Goal: Information Seeking & Learning: Learn about a topic

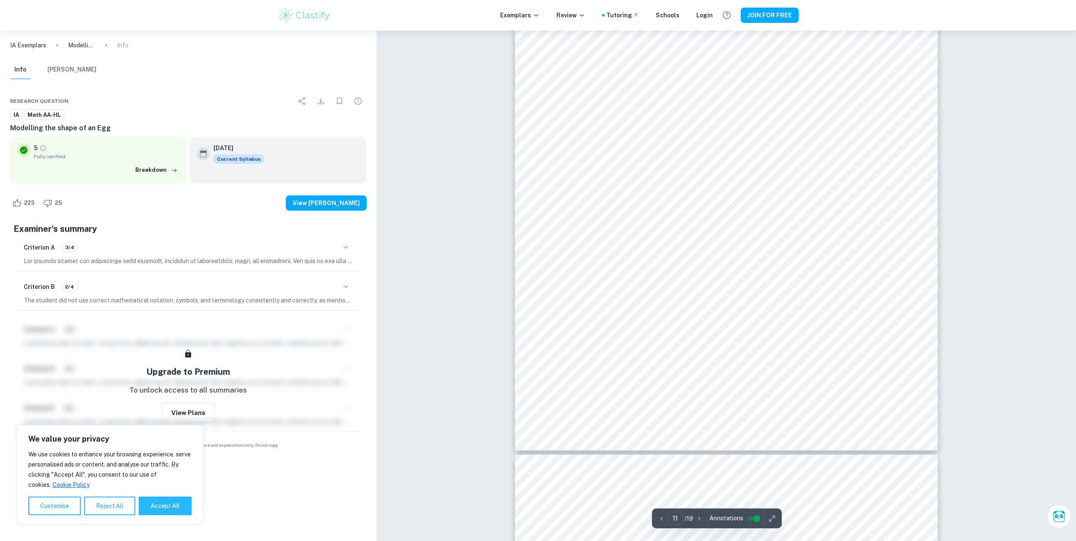
scroll to position [5875, 0]
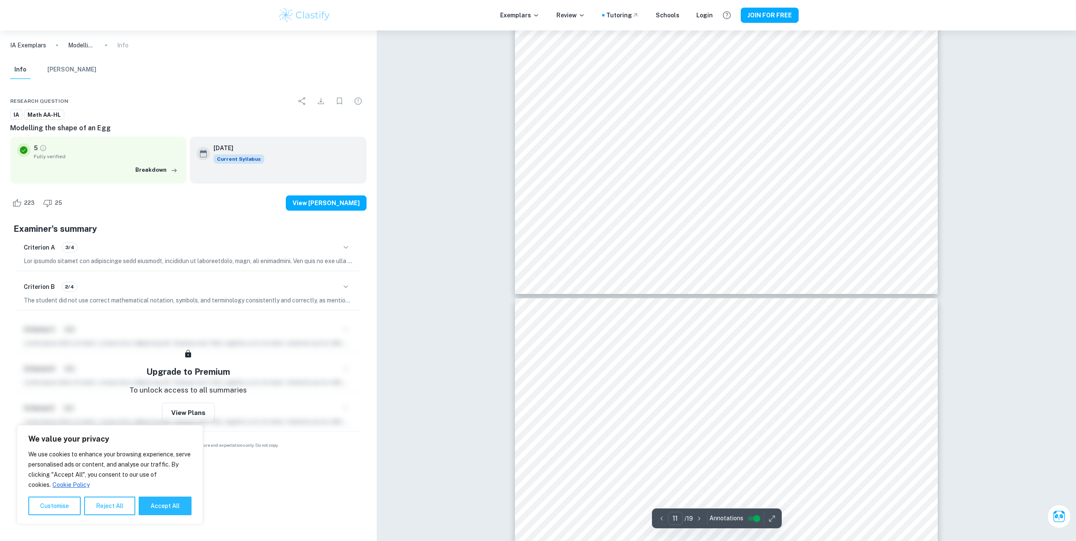
type input "12"
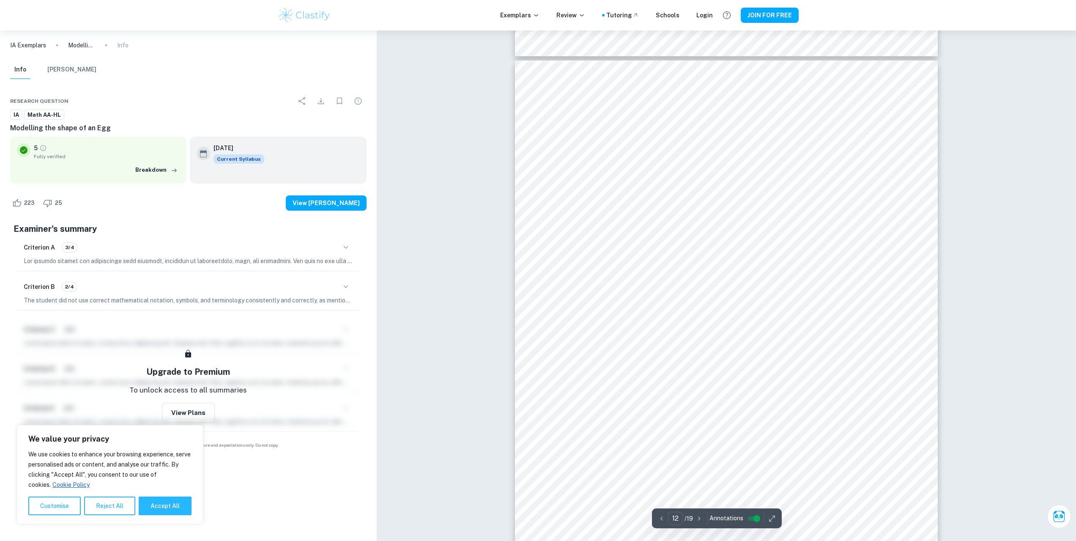
scroll to position [6256, 0]
click at [175, 517] on div "We value your privacy We use cookies to enhance your browsing experience, serve…" at bounding box center [110, 474] width 186 height 99
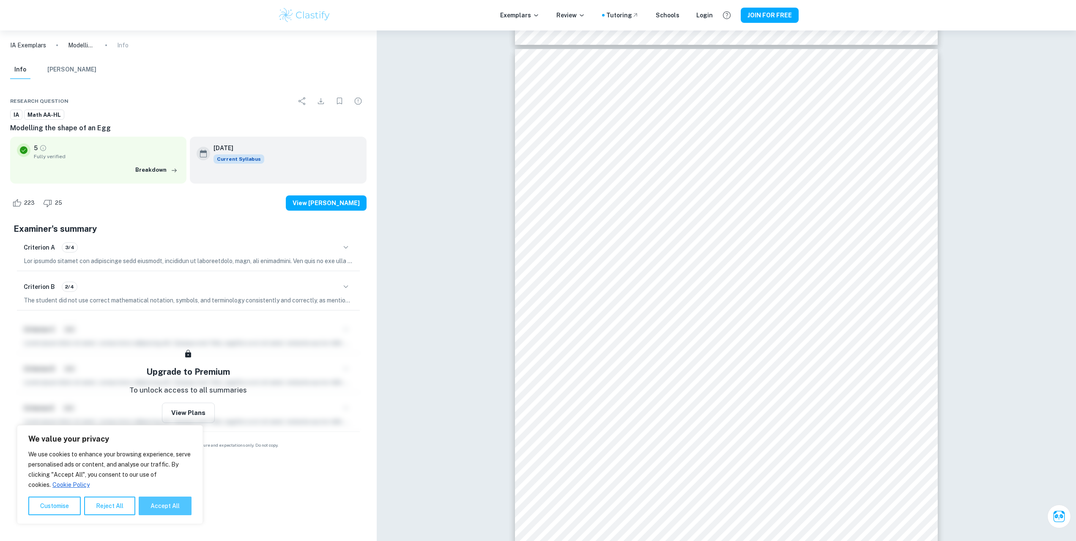
click at [178, 510] on button "Accept All" at bounding box center [165, 505] width 53 height 19
checkbox input "true"
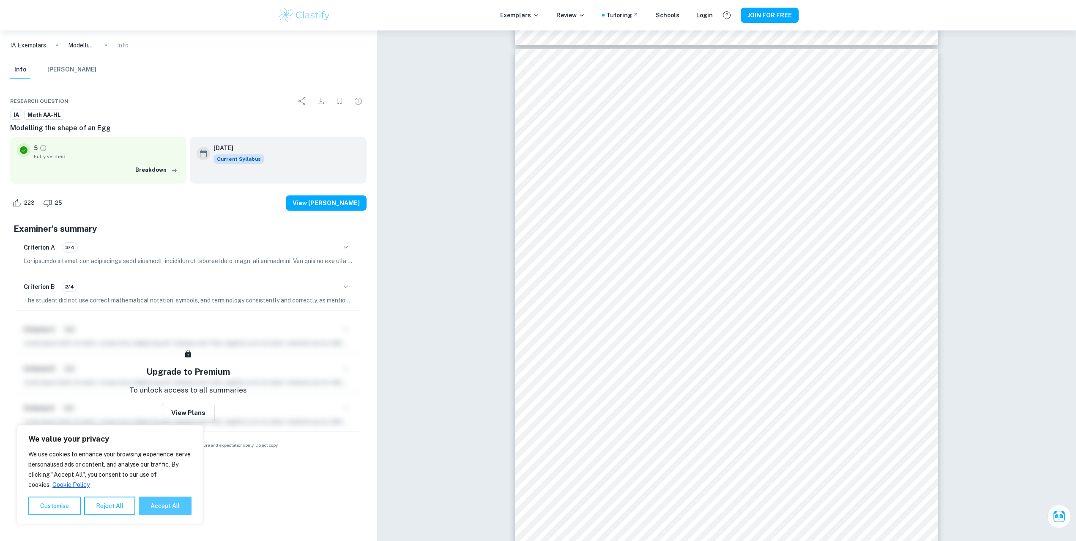
checkbox input "true"
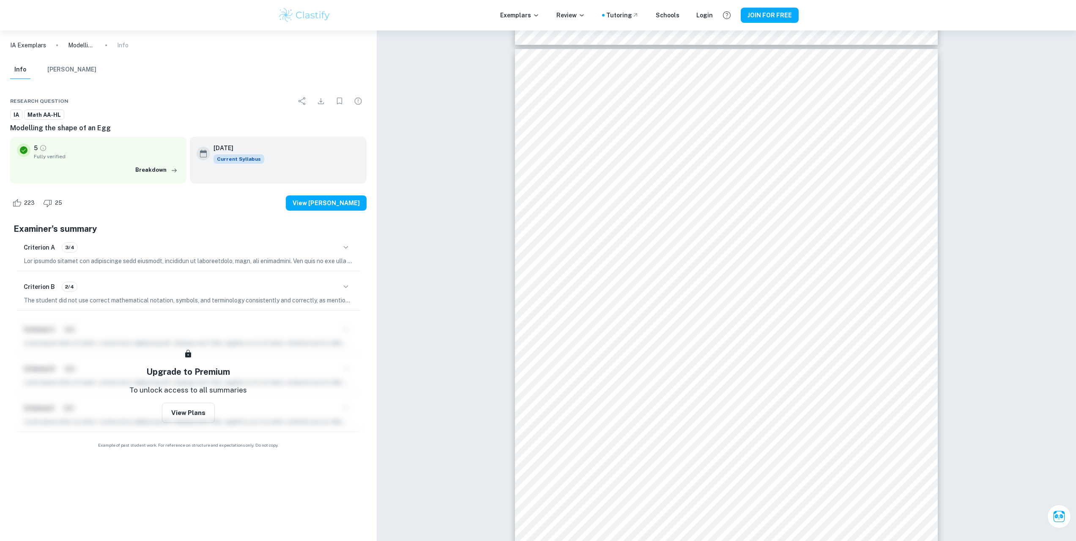
click at [348, 247] on icon "button" at bounding box center [346, 247] width 10 height 10
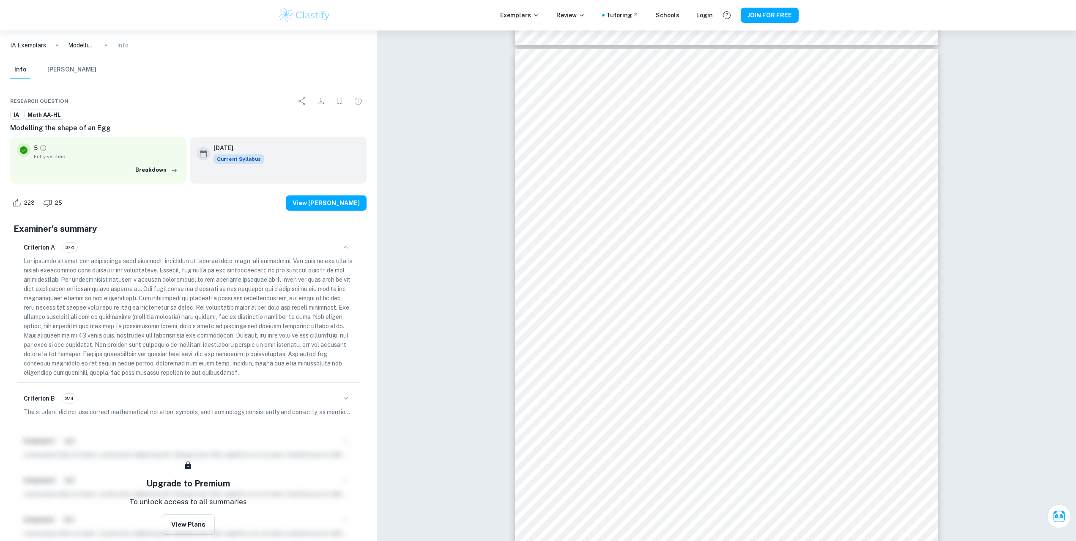
click at [348, 247] on icon "button" at bounding box center [346, 247] width 10 height 10
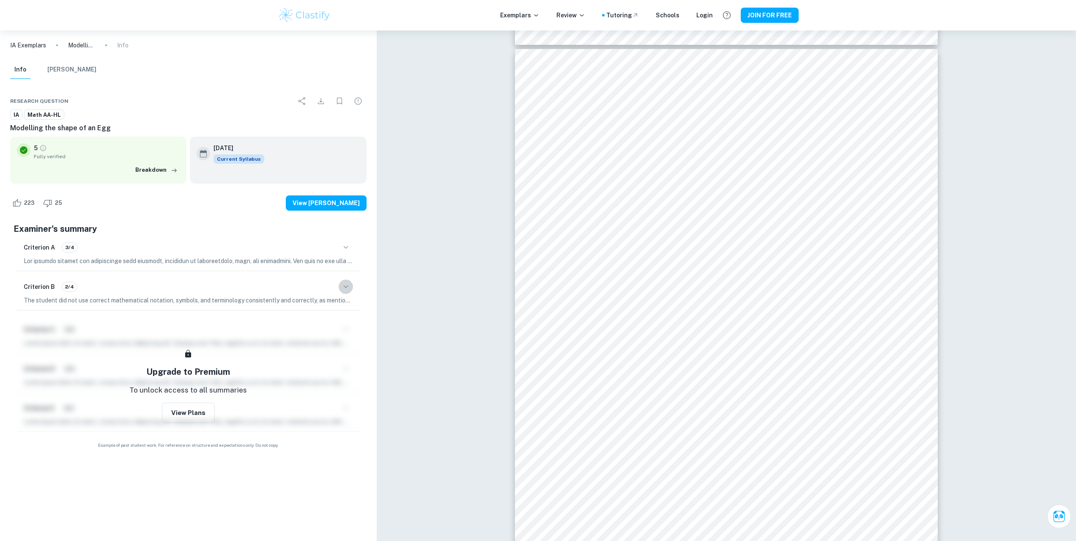
click at [344, 284] on icon "button" at bounding box center [346, 287] width 10 height 10
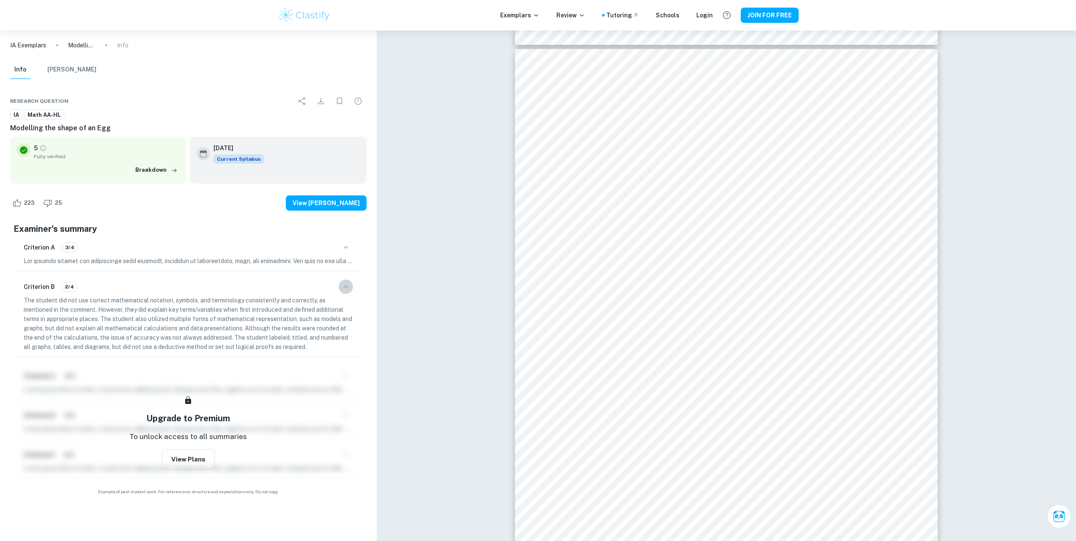
click at [344, 284] on icon "button" at bounding box center [346, 287] width 10 height 10
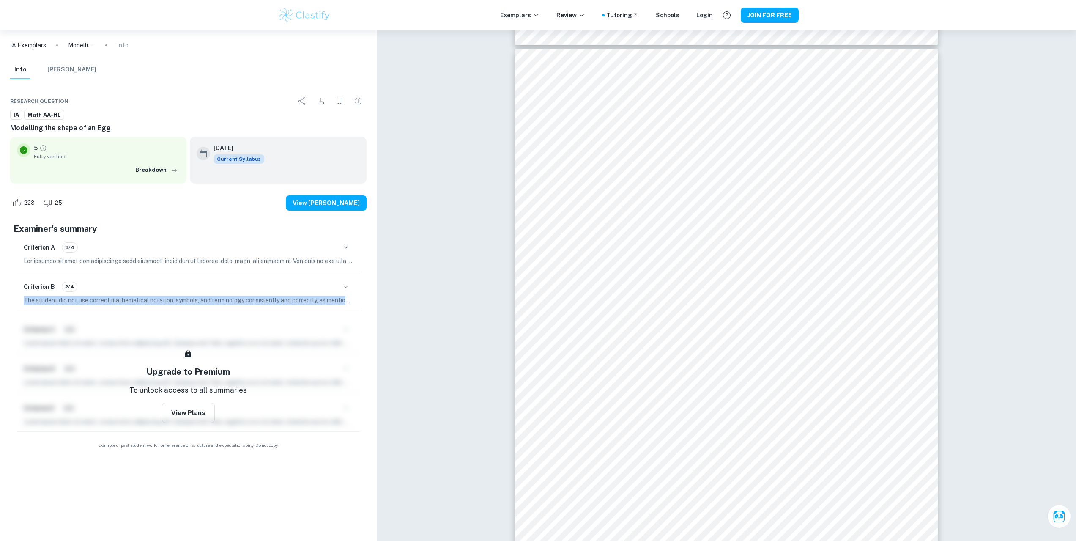
drag, startPoint x: 352, startPoint y: 302, endPoint x: 25, endPoint y: 298, distance: 327.2
click at [25, 298] on p "The student did not use correct mathematical notation, symbols, and terminology…" at bounding box center [188, 299] width 329 height 9
click at [24, 298] on p "The student did not use correct mathematical notation, symbols, and terminology…" at bounding box center [188, 299] width 329 height 9
drag, startPoint x: 24, startPoint y: 298, endPoint x: 333, endPoint y: 296, distance: 309.0
click at [333, 295] on p "The student did not use correct mathematical notation, symbols, and terminology…" at bounding box center [188, 299] width 329 height 9
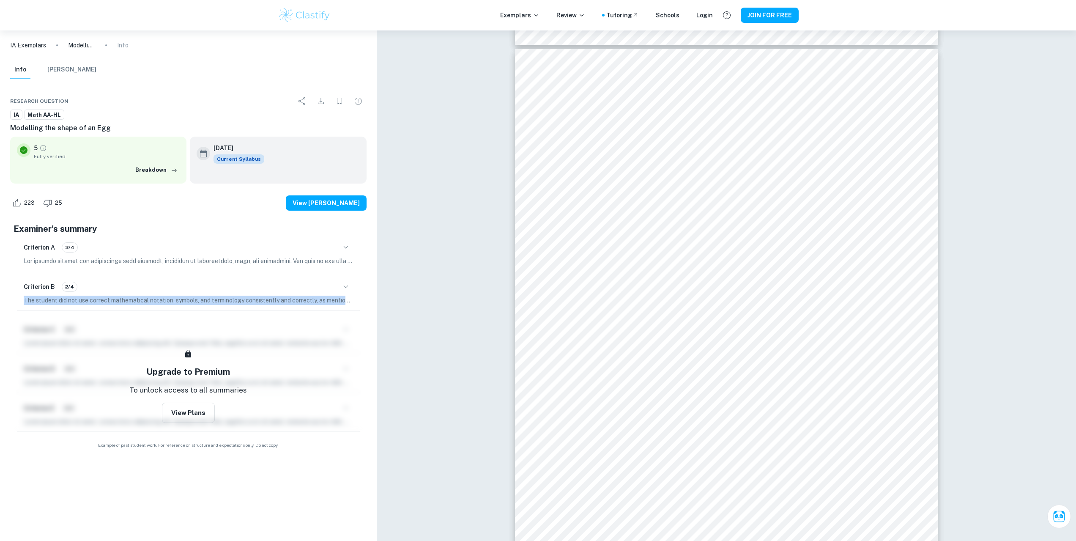
click at [337, 297] on p "The student did not use correct mathematical notation, symbols, and terminology…" at bounding box center [188, 299] width 329 height 9
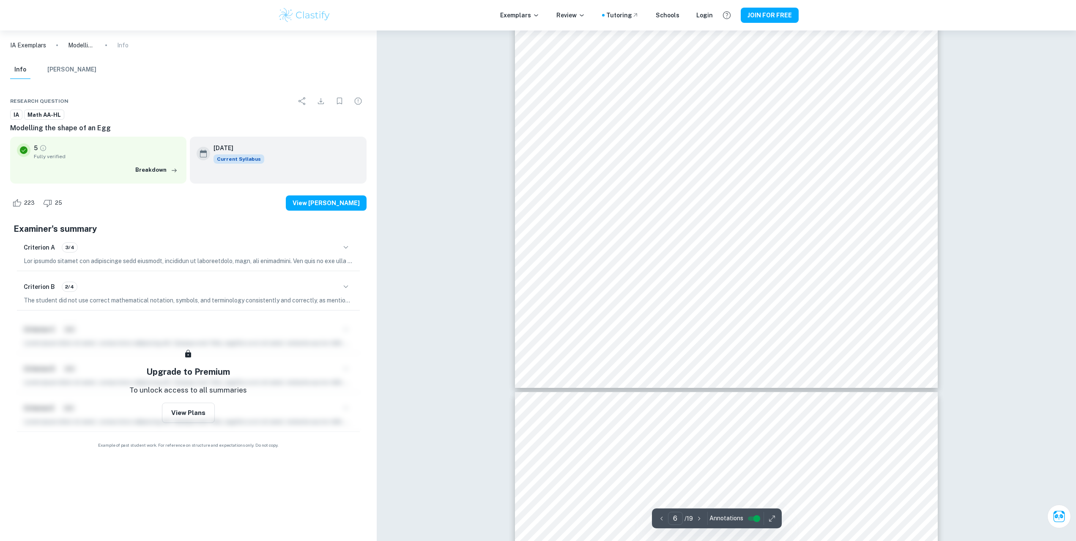
scroll to position [3043, 0]
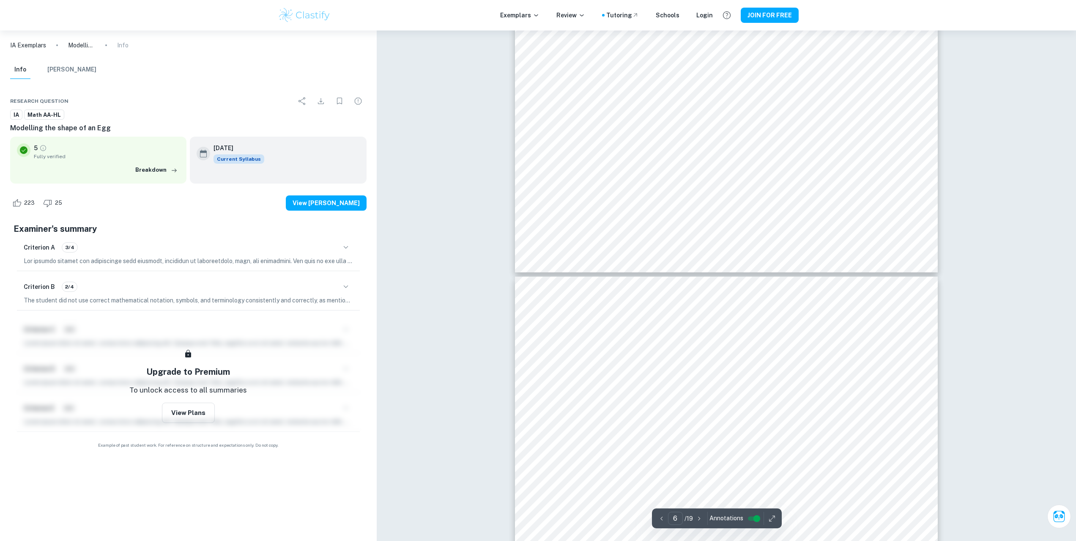
type input "5"
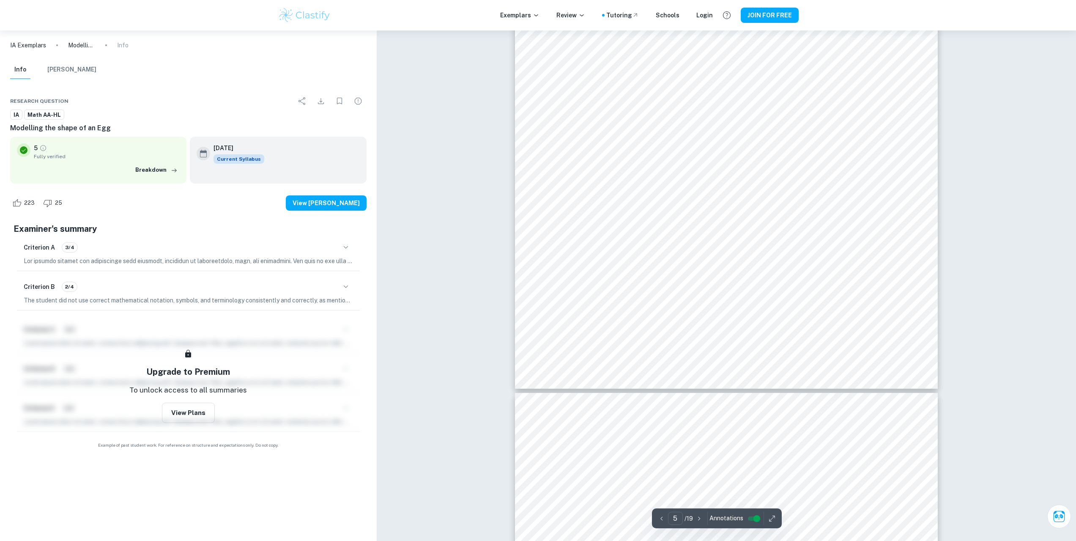
scroll to position [2536, 0]
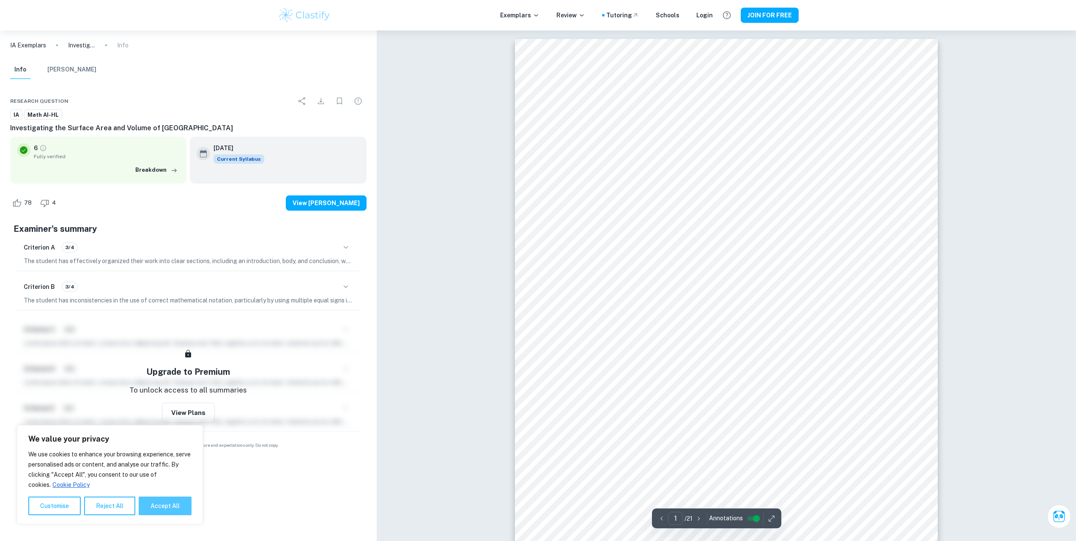
click at [164, 505] on button "Accept All" at bounding box center [165, 505] width 53 height 19
checkbox input "true"
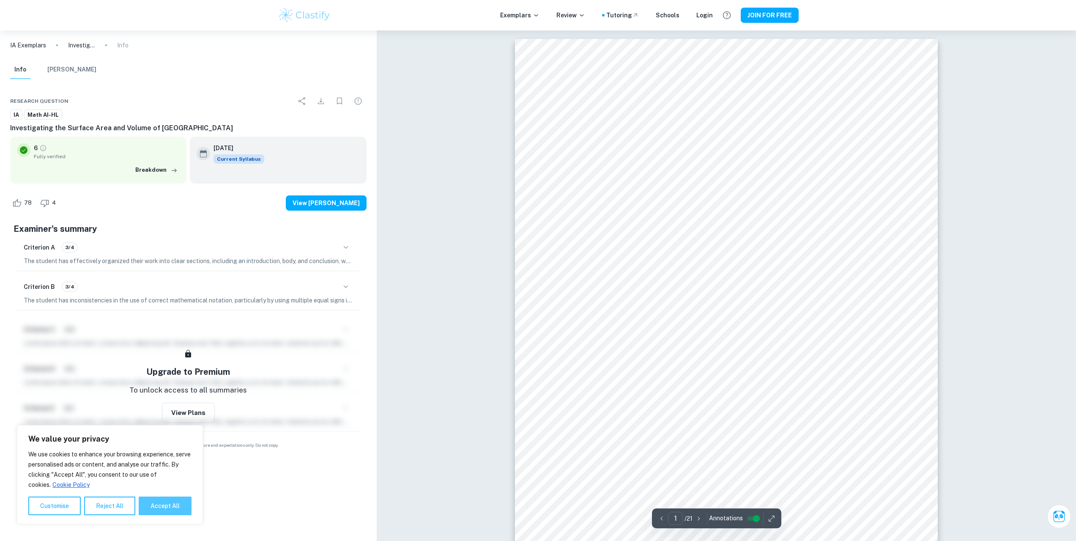
checkbox input "true"
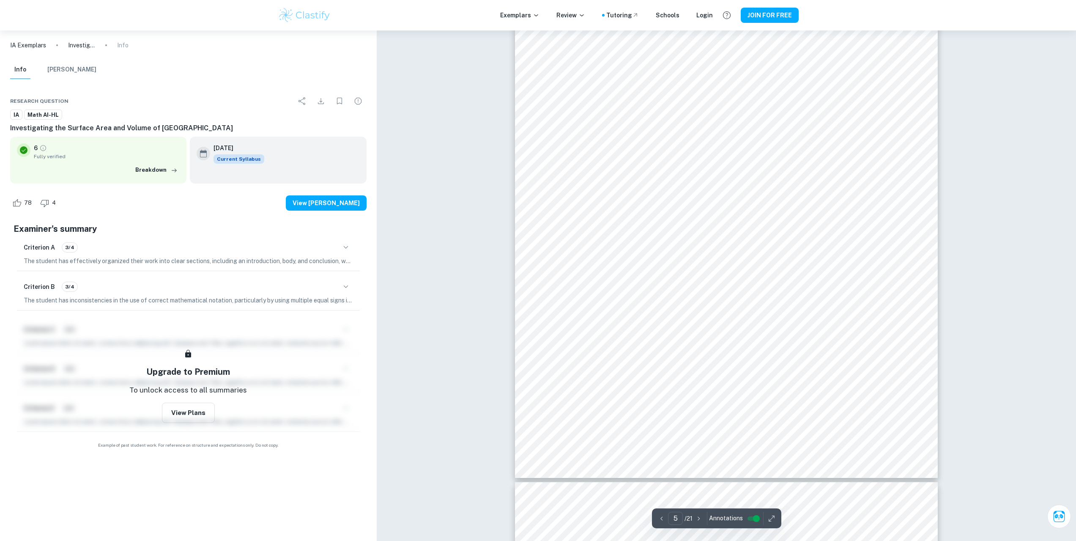
scroll to position [2452, 0]
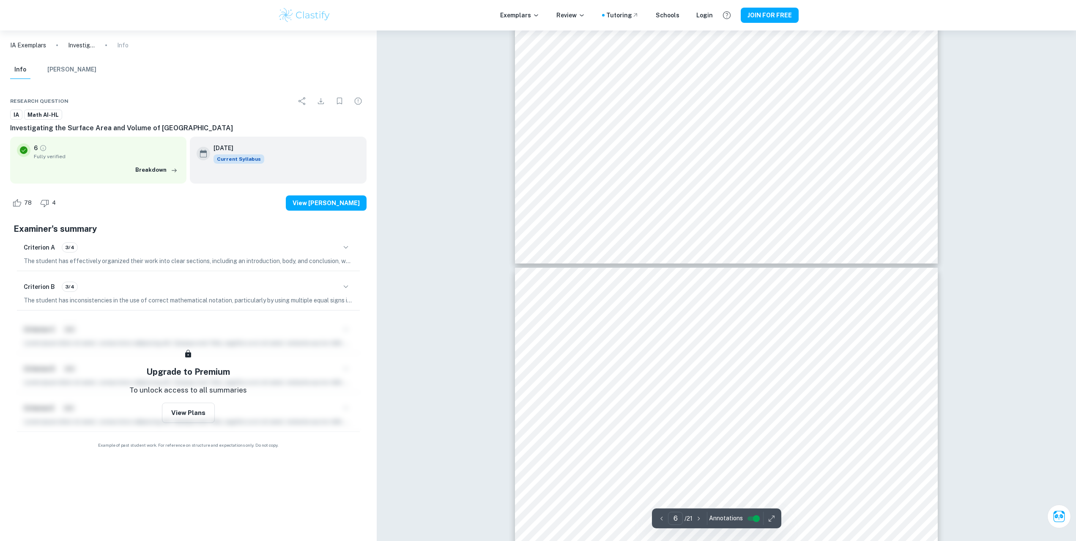
type input "5"
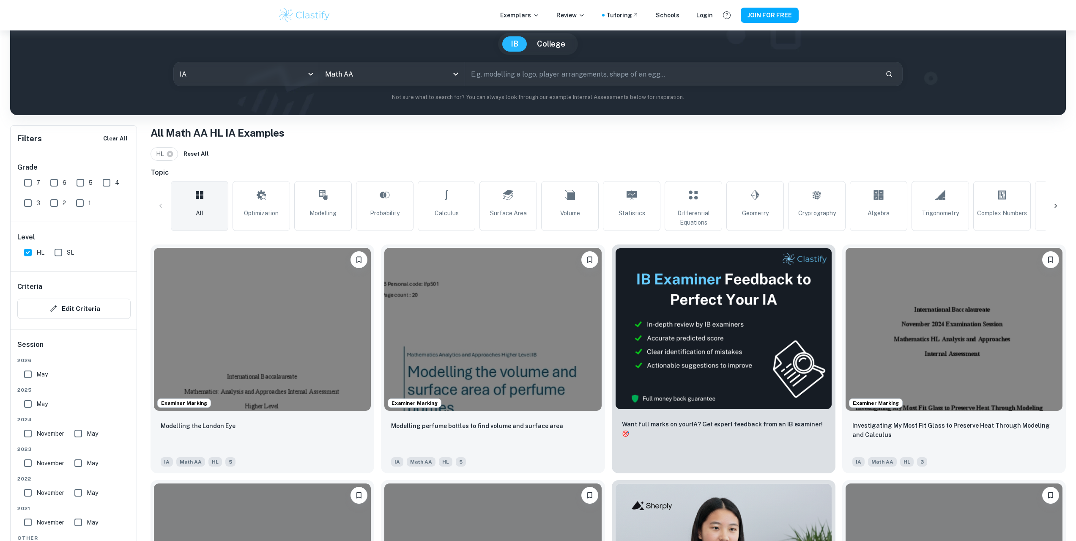
scroll to position [85, 0]
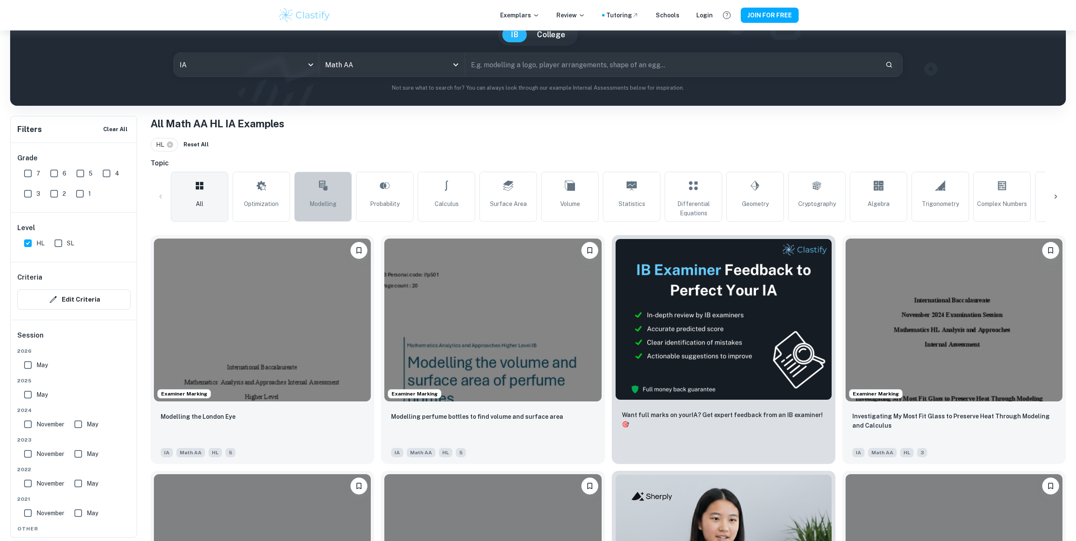
click at [339, 186] on link "Modelling" at bounding box center [322, 197] width 57 height 50
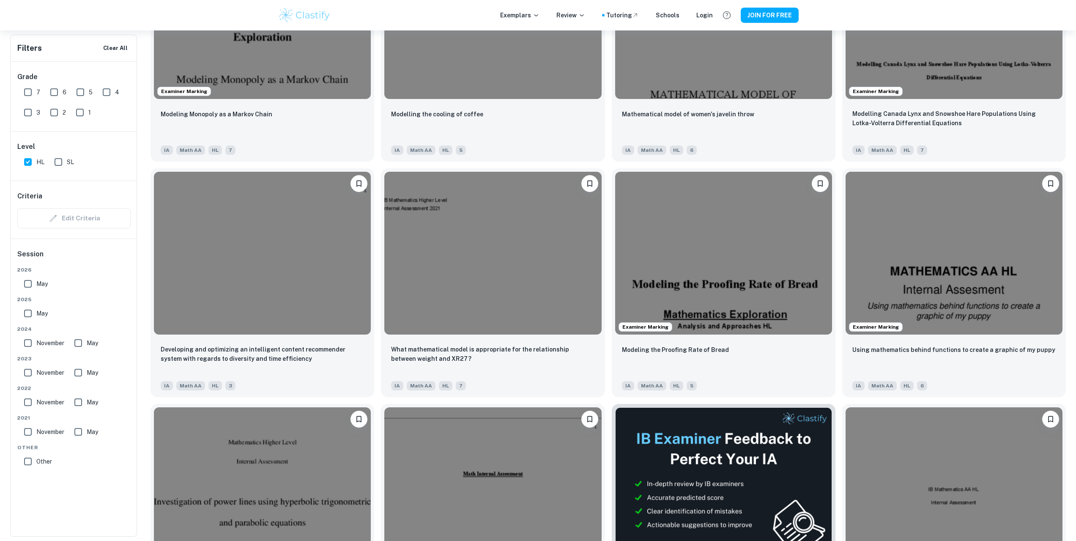
scroll to position [3762, 0]
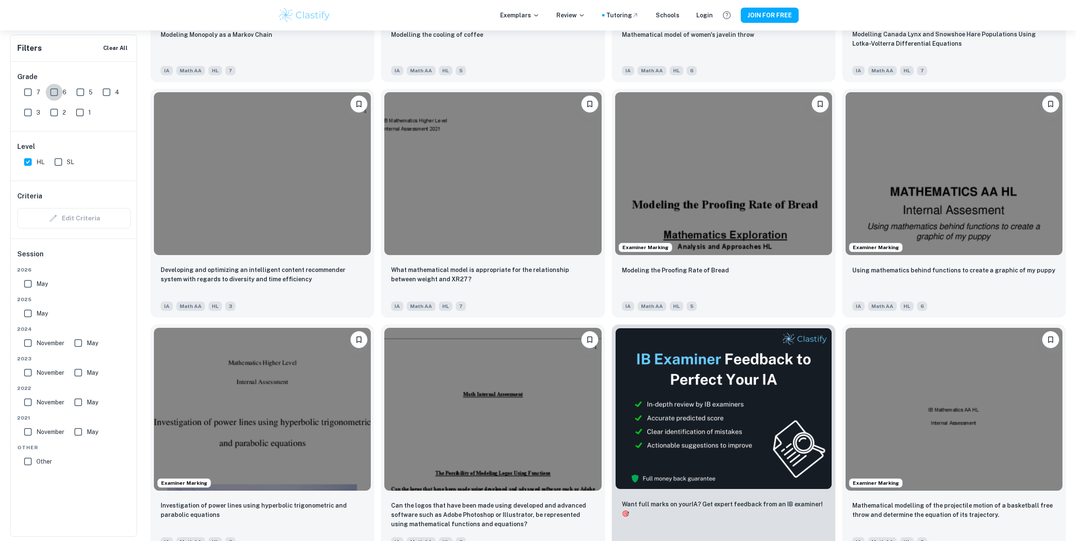
click at [52, 91] on input "6" at bounding box center [54, 92] width 17 height 17
checkbox input "true"
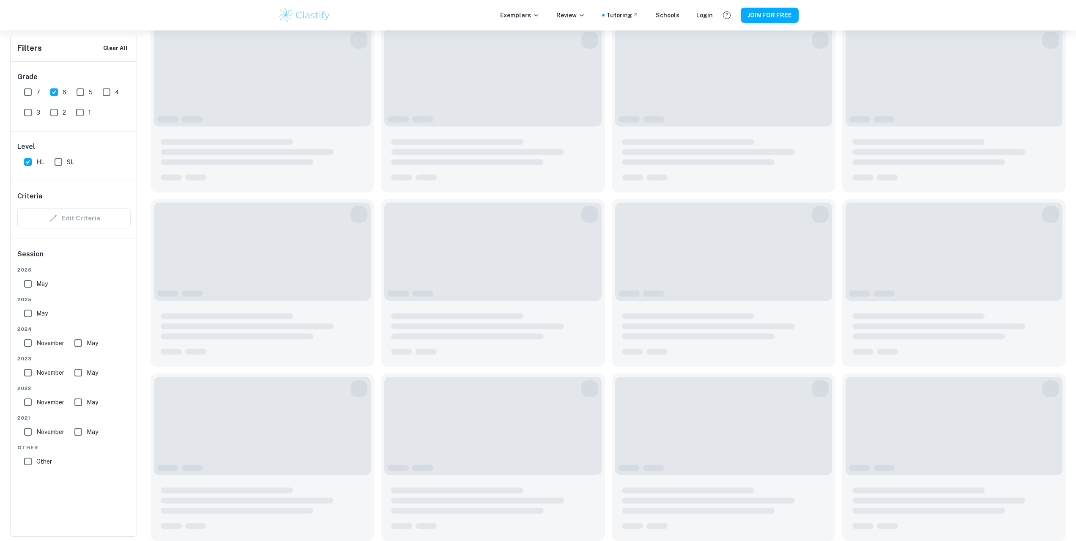
scroll to position [643, 0]
click at [23, 90] on input "7" at bounding box center [27, 92] width 17 height 17
checkbox input "true"
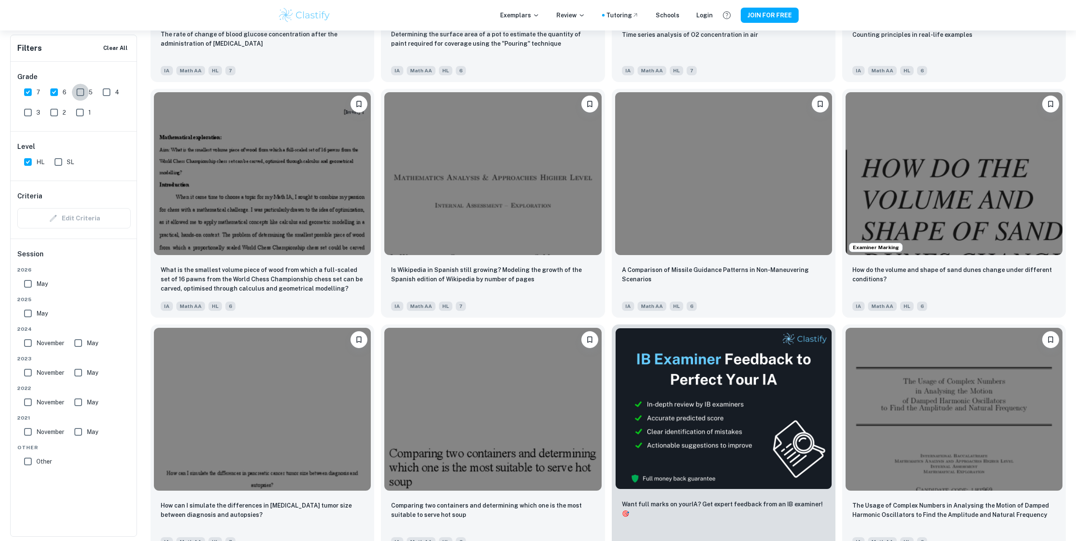
click at [76, 89] on input "5" at bounding box center [80, 92] width 17 height 17
checkbox input "true"
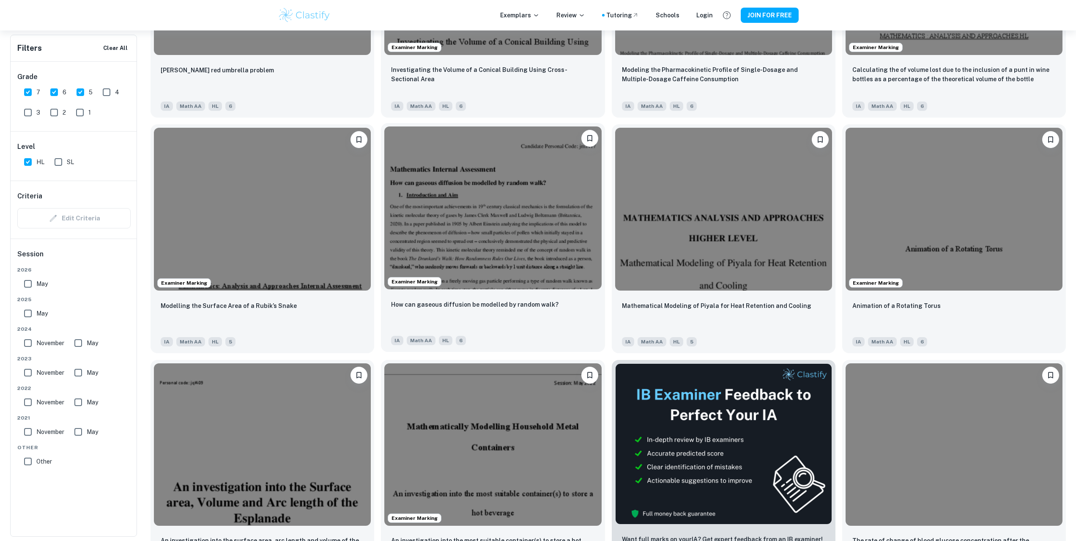
scroll to position [5500, 0]
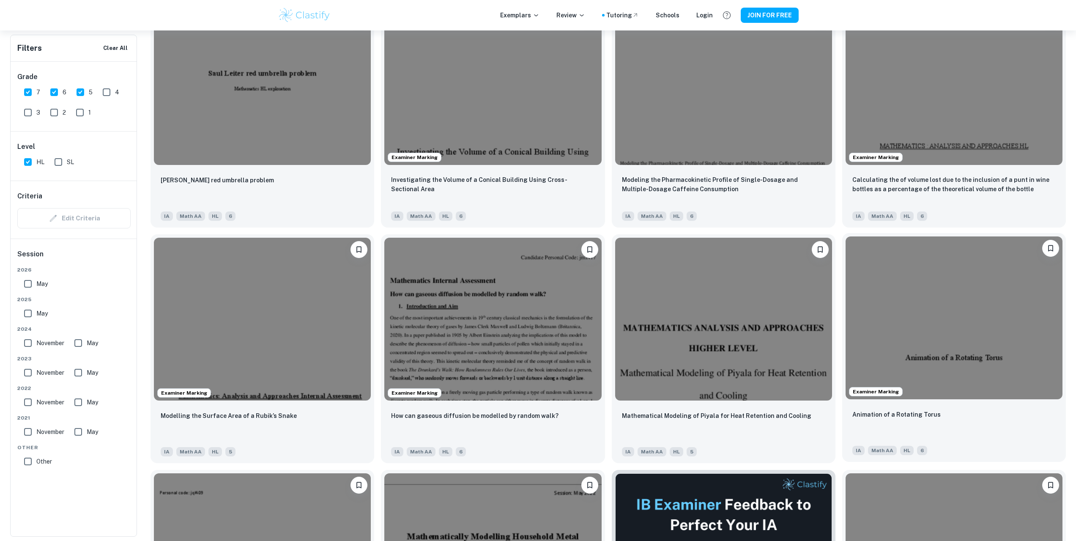
click at [910, 345] on img at bounding box center [953, 317] width 217 height 163
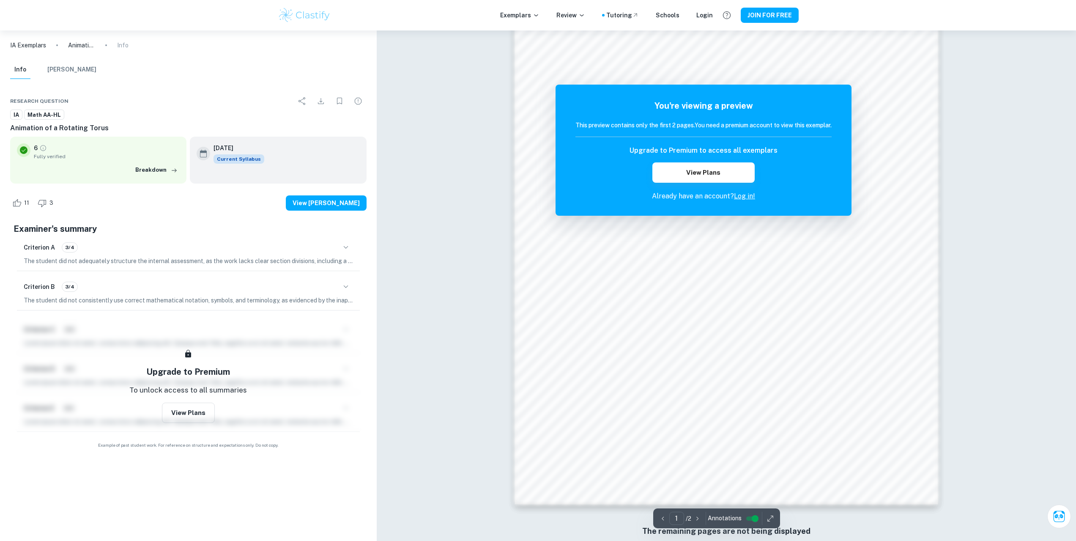
scroll to position [655, 0]
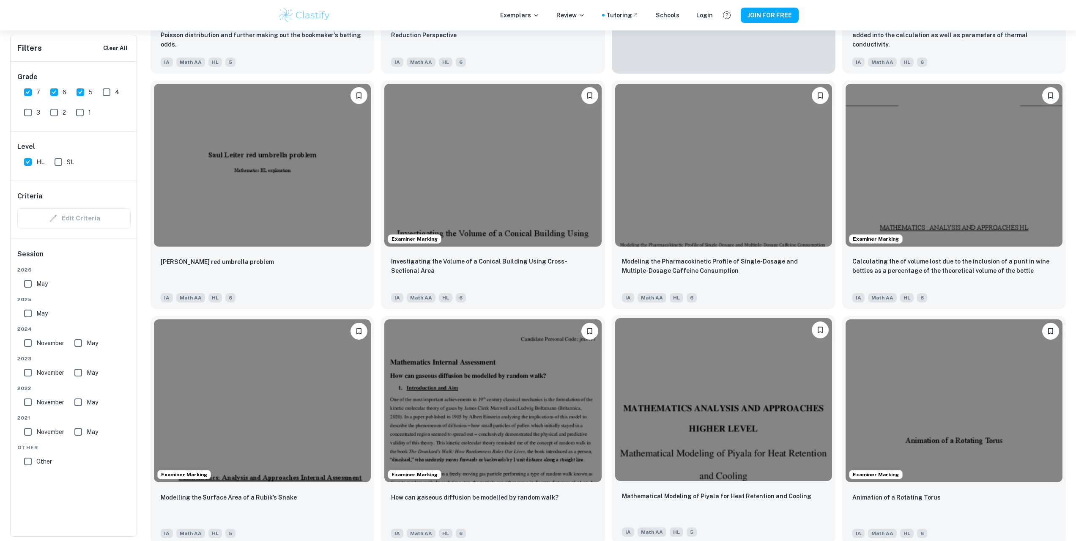
scroll to position [5415, 0]
